Goal: Transaction & Acquisition: Obtain resource

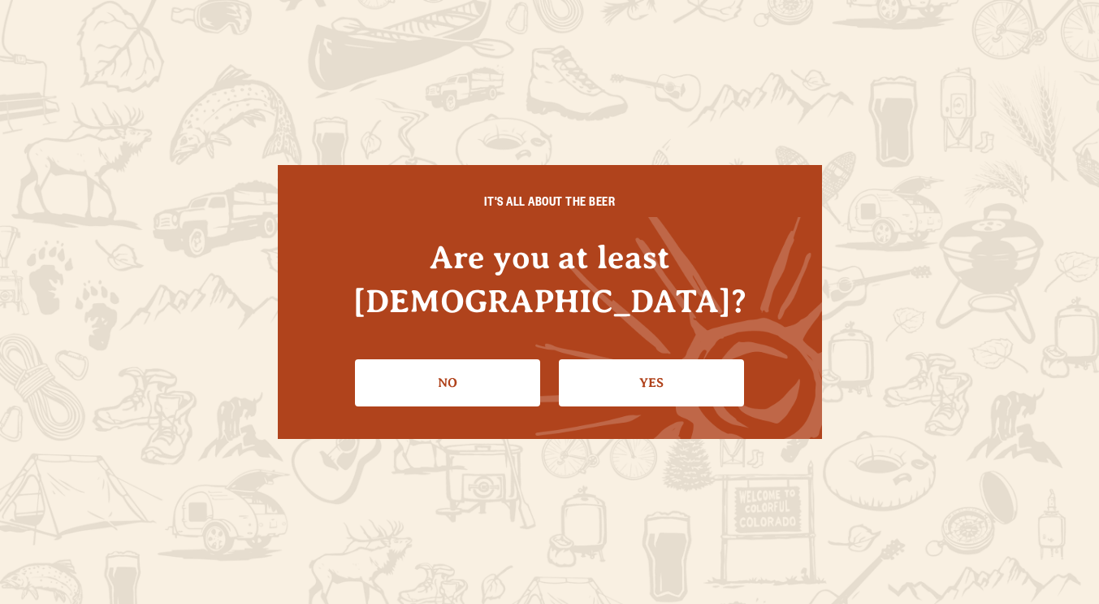
scroll to position [168, 0]
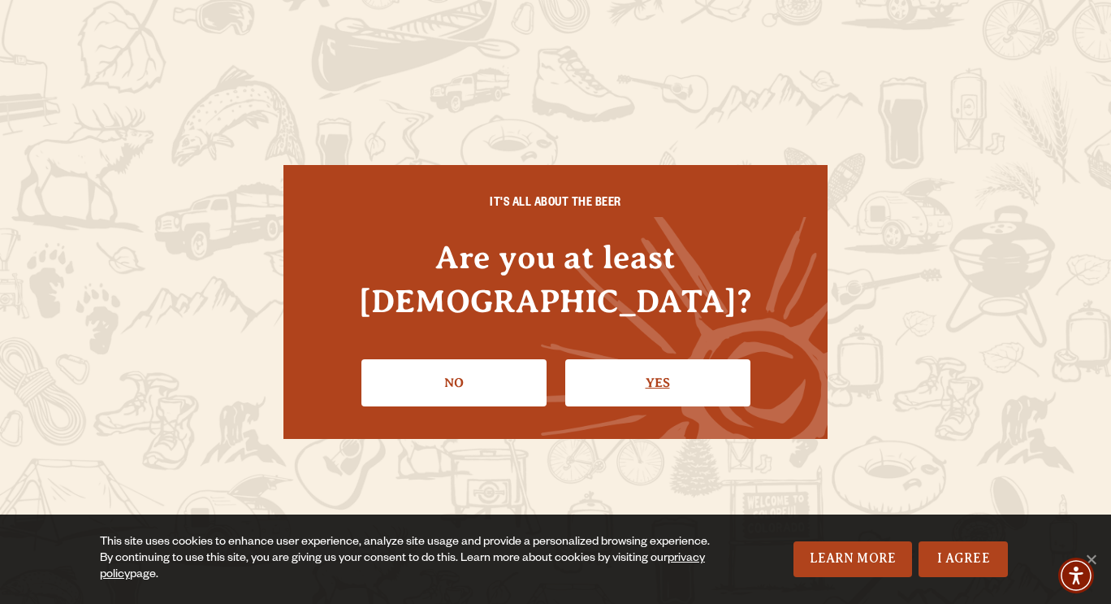
click at [658, 380] on link "Yes" at bounding box center [657, 382] width 185 height 47
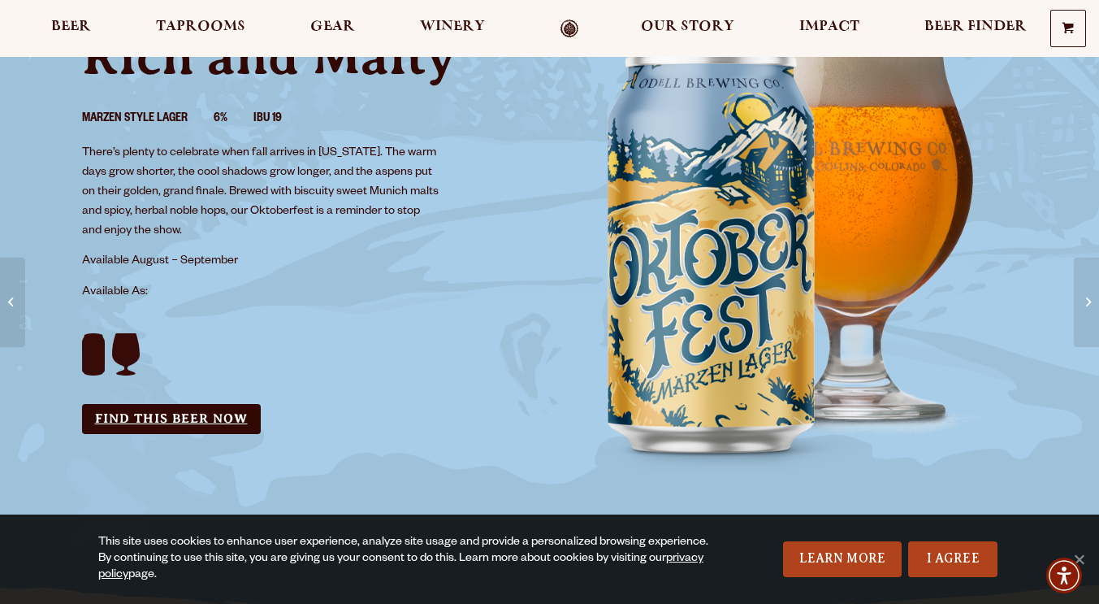
click at [157, 416] on link "Find this Beer Now" at bounding box center [171, 419] width 179 height 30
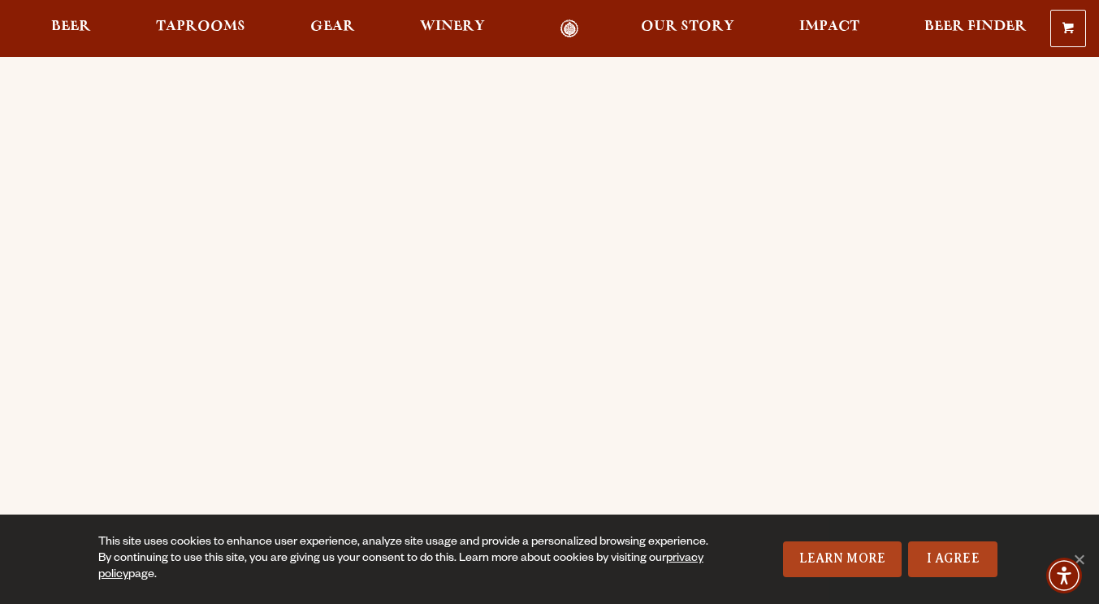
scroll to position [41, 0]
click at [17, 99] on div "Order Online Order Odell beer or OBC Wine online for delivery or pick-up from a…" at bounding box center [549, 588] width 1099 height 1138
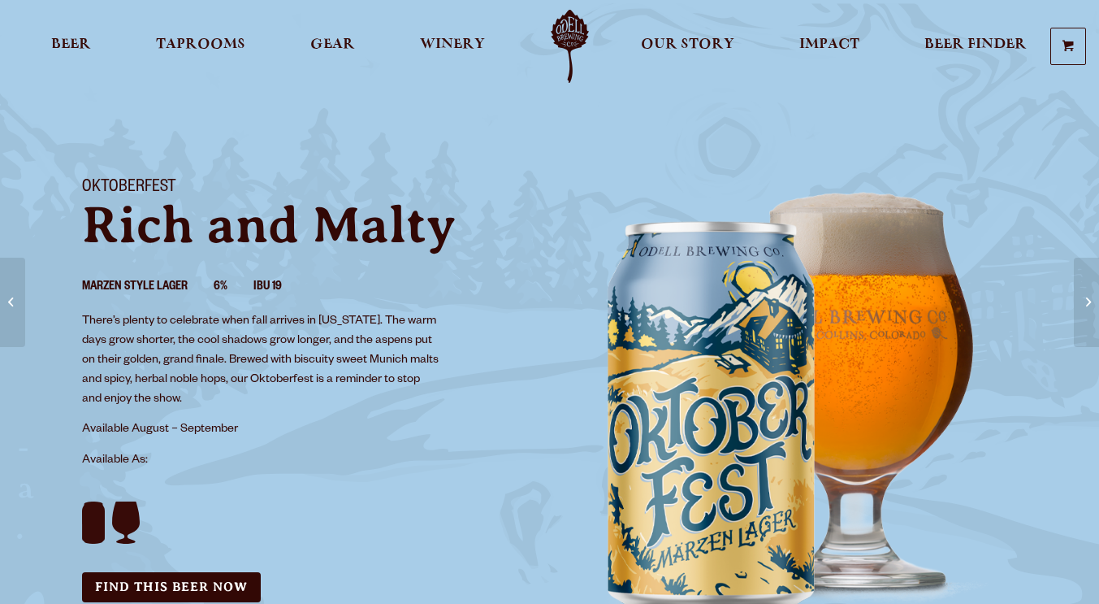
scroll to position [168, 0]
